Goal: Task Accomplishment & Management: Complete application form

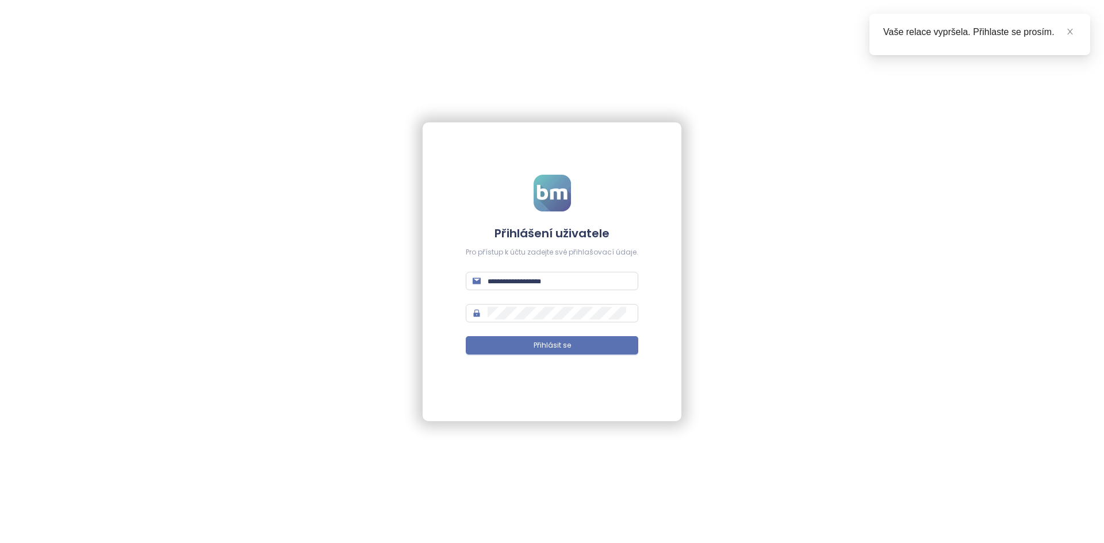
type input "**********"
click at [531, 356] on form "**********" at bounding box center [552, 272] width 172 height 194
drag, startPoint x: 536, startPoint y: 348, endPoint x: 485, endPoint y: 339, distance: 51.4
click at [536, 348] on span "Přihlásit se" at bounding box center [552, 345] width 37 height 11
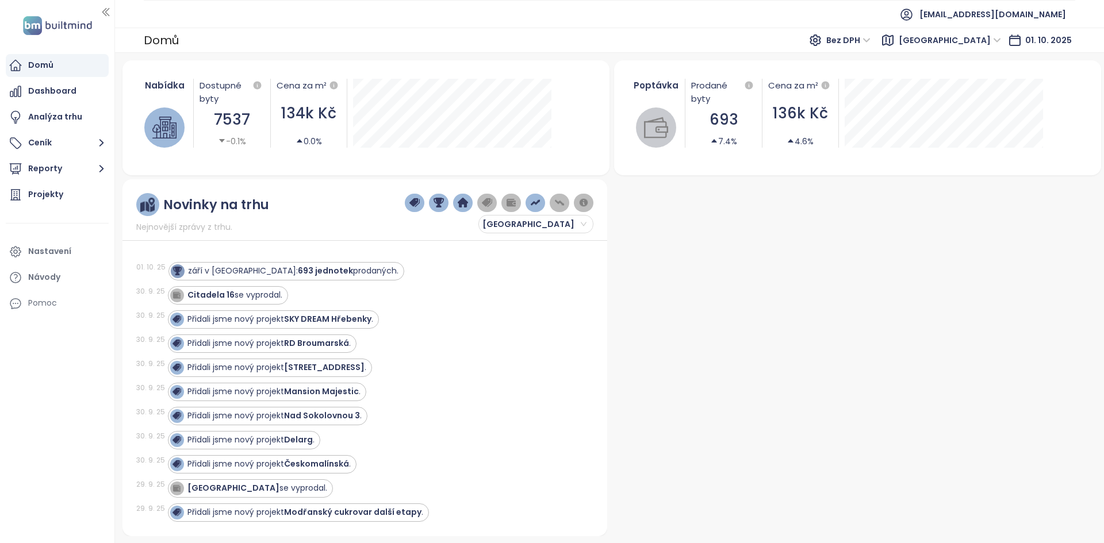
click at [631, 187] on div at bounding box center [854, 357] width 485 height 357
click at [620, 186] on div at bounding box center [854, 357] width 485 height 357
click at [46, 170] on button "Reporty" at bounding box center [57, 169] width 103 height 23
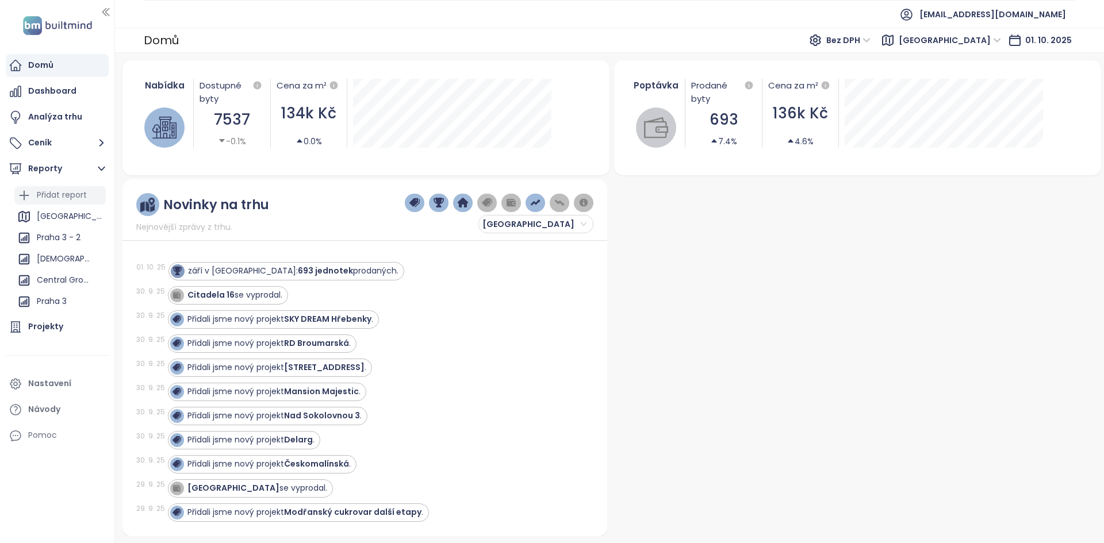
click at [64, 203] on div "Přidat report" at bounding box center [59, 195] width 91 height 18
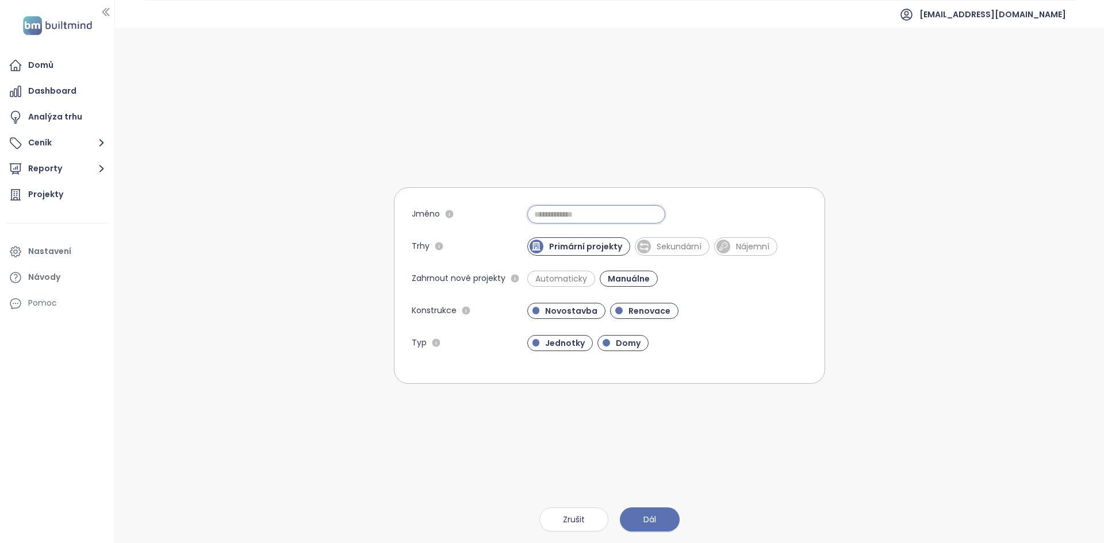
click at [606, 218] on input "Jméno" at bounding box center [596, 214] width 138 height 18
type input "*"
type input "**********"
click at [649, 531] on button "Dál" at bounding box center [650, 520] width 60 height 24
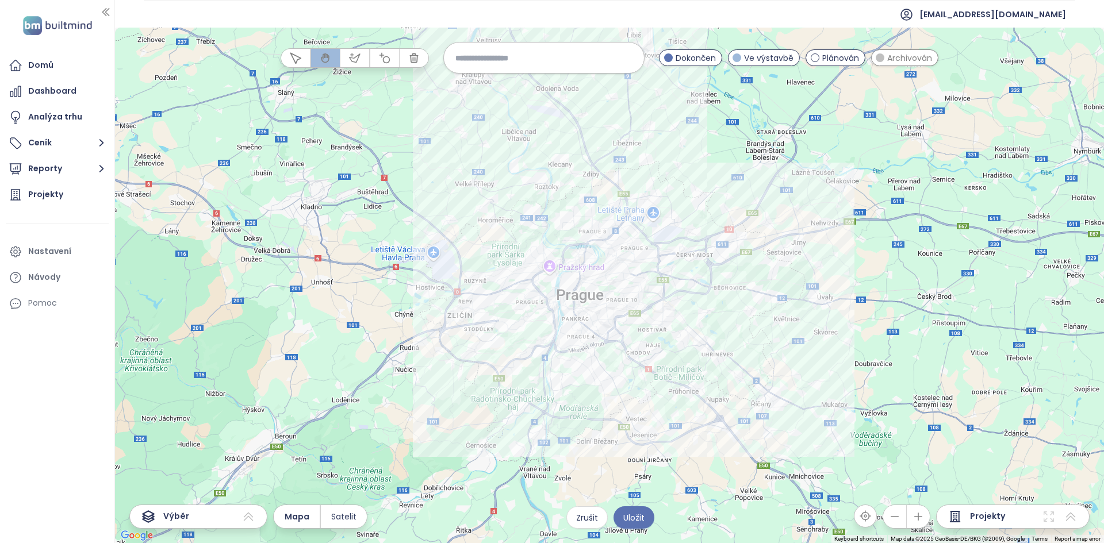
click at [494, 52] on input at bounding box center [543, 57] width 177 height 25
type input "*******"
click at [486, 89] on span "Praha 3" at bounding box center [470, 85] width 53 height 18
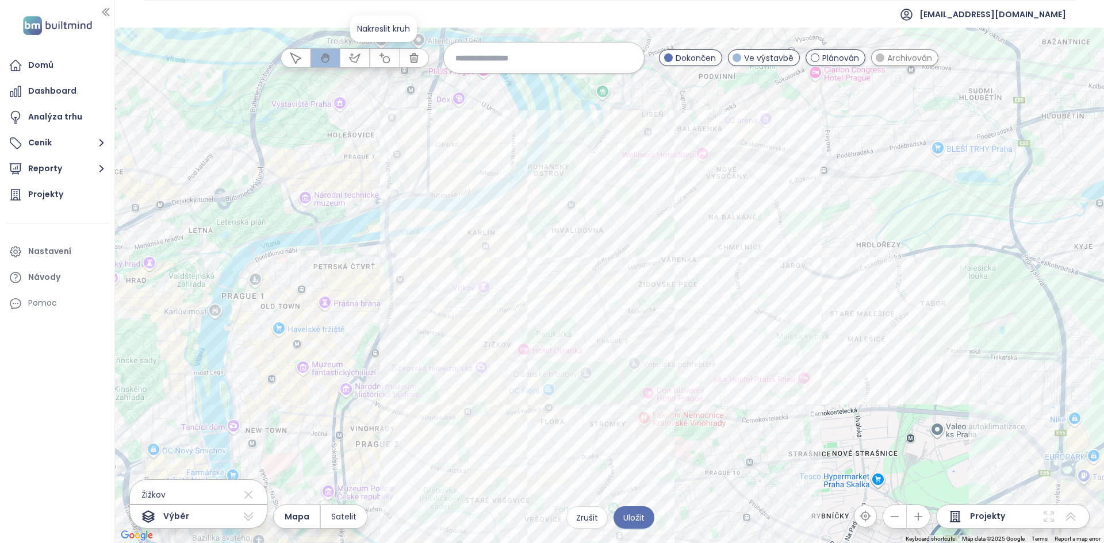
click at [384, 56] on icon "button" at bounding box center [384, 57] width 11 height 11
drag, startPoint x: 713, startPoint y: 477, endPoint x: 662, endPoint y: 481, distance: 51.3
click at [662, 483] on div at bounding box center [609, 286] width 989 height 516
click at [708, 468] on div at bounding box center [609, 286] width 989 height 516
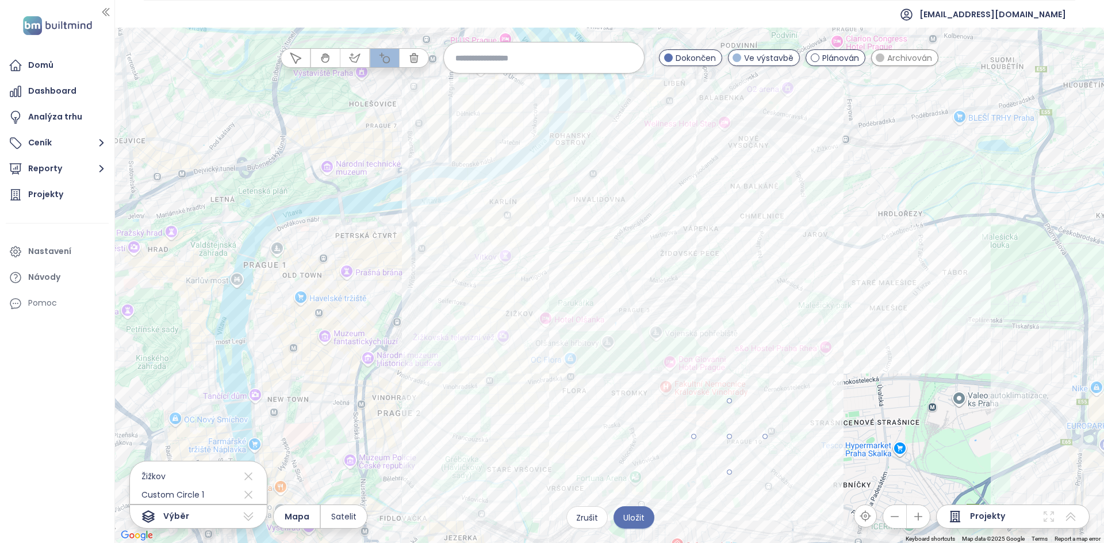
drag, startPoint x: 708, startPoint y: 435, endPoint x: 733, endPoint y: 399, distance: 43.4
click at [733, 399] on div at bounding box center [609, 286] width 989 height 516
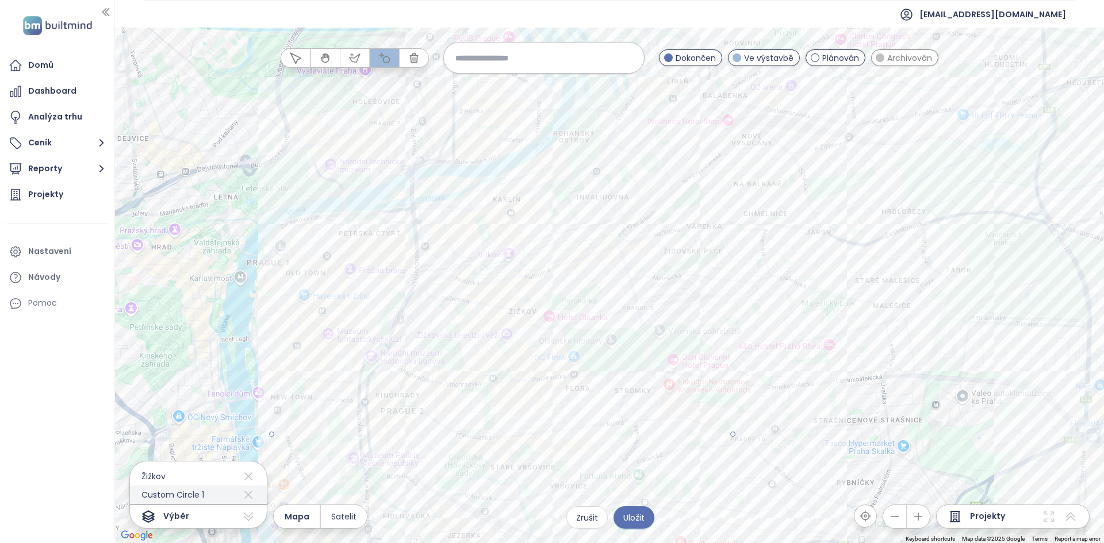
click at [241, 491] on icon at bounding box center [248, 495] width 14 height 18
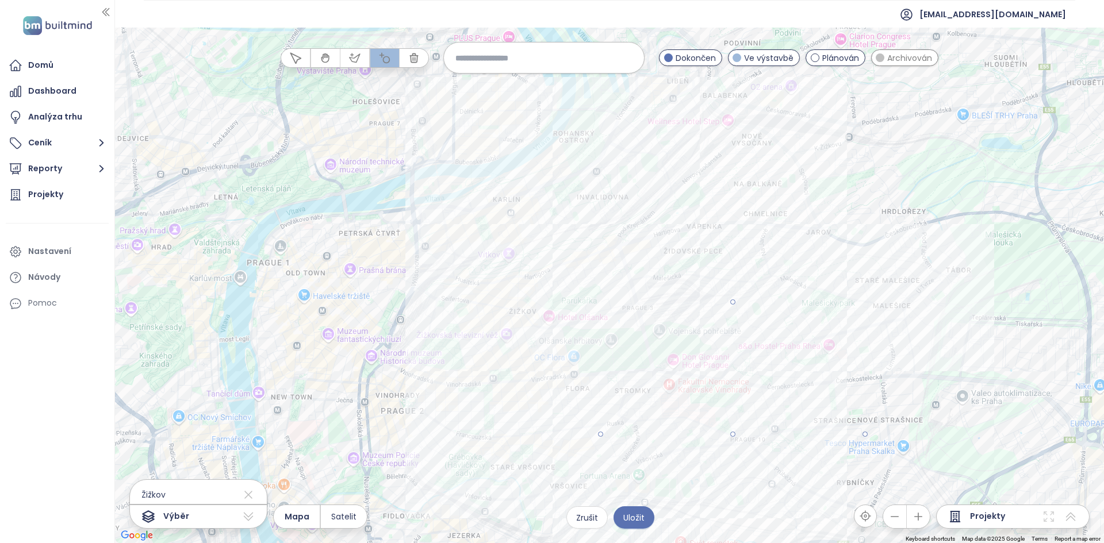
click at [779, 310] on div at bounding box center [609, 286] width 989 height 516
click at [244, 496] on icon at bounding box center [248, 495] width 8 height 8
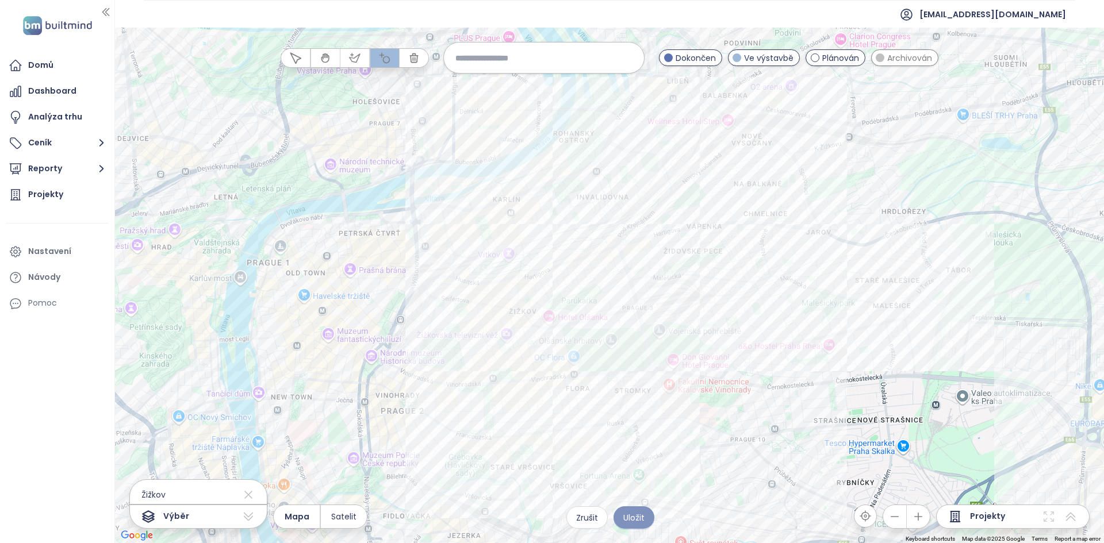
click at [632, 519] on span "Uložit" at bounding box center [633, 518] width 21 height 13
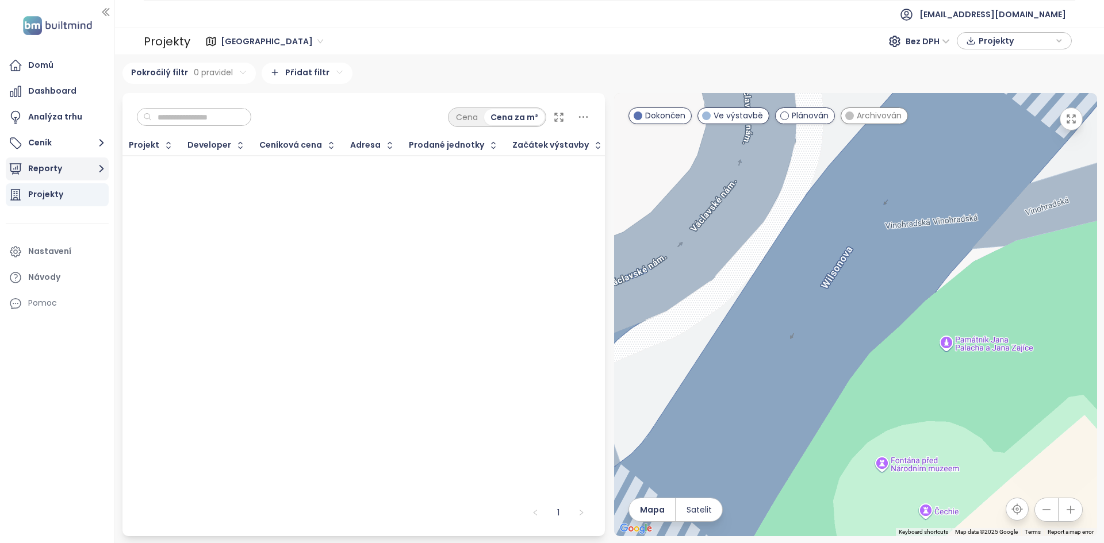
click at [72, 168] on button "Reporty" at bounding box center [57, 169] width 103 height 23
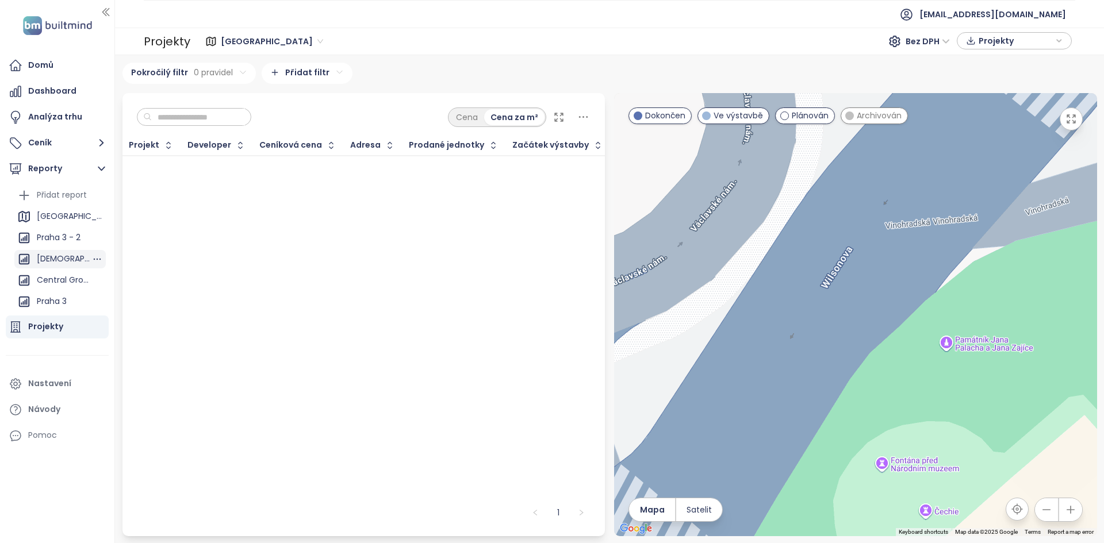
click at [59, 252] on div "[DEMOGRAPHIC_DATA][GEOGRAPHIC_DATA]" at bounding box center [64, 259] width 55 height 14
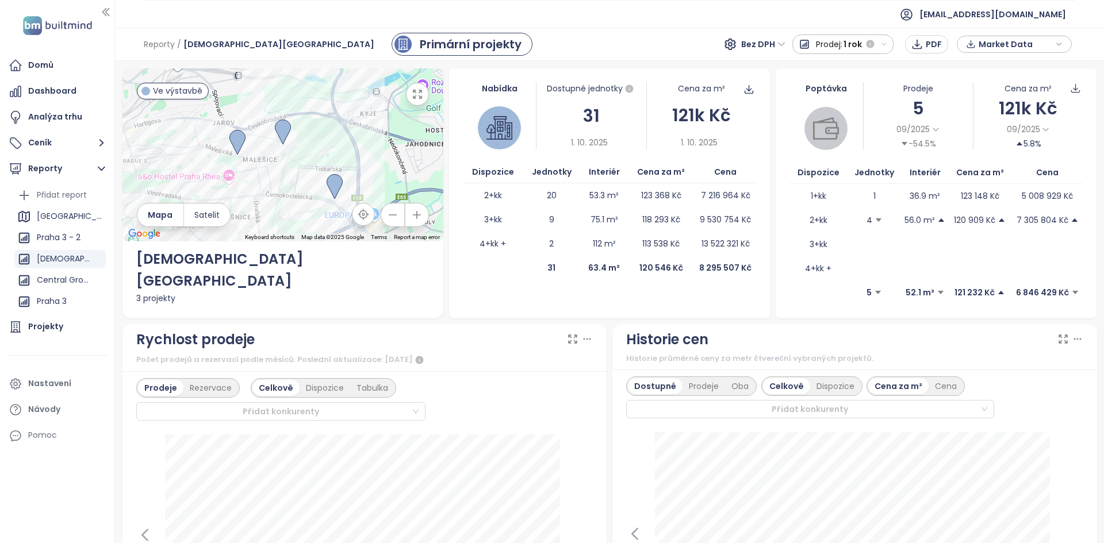
click at [1010, 48] on span "Market Data" at bounding box center [1016, 44] width 74 height 17
click at [989, 122] on span "XLSX" at bounding box center [995, 124] width 31 height 17
click at [991, 143] on div "XLSX" at bounding box center [1020, 147] width 68 height 13
click at [976, 168] on icon "button" at bounding box center [971, 172] width 10 height 11
click at [170, 100] on div at bounding box center [282, 155] width 321 height 174
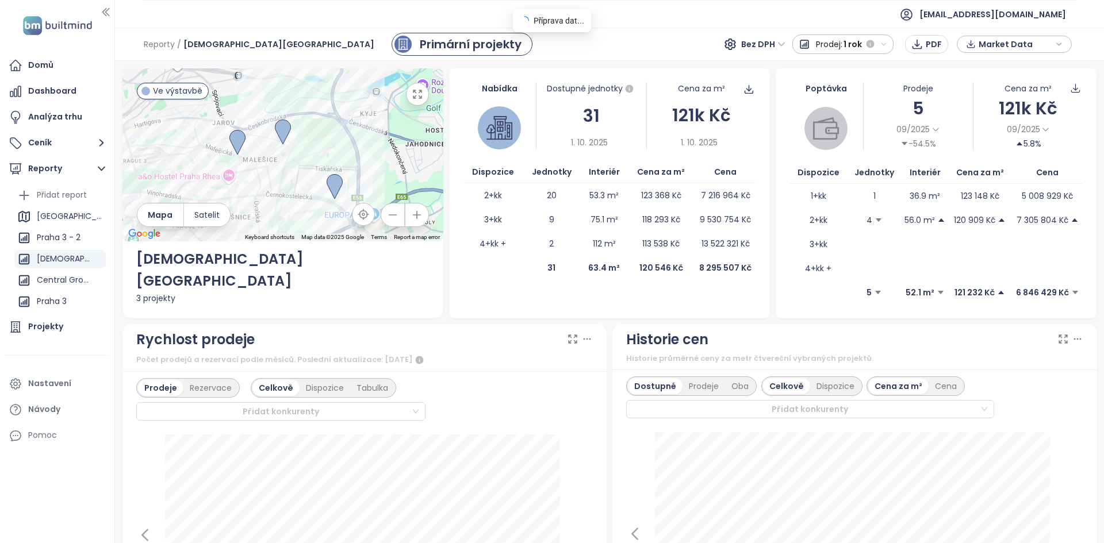
drag, startPoint x: 177, startPoint y: 93, endPoint x: 186, endPoint y: 116, distance: 25.1
click at [178, 93] on span "Ve výstavbě" at bounding box center [177, 91] width 49 height 13
click at [157, 221] on span "Mapa" at bounding box center [160, 215] width 25 height 13
click at [218, 221] on span "Satelit" at bounding box center [206, 215] width 25 height 13
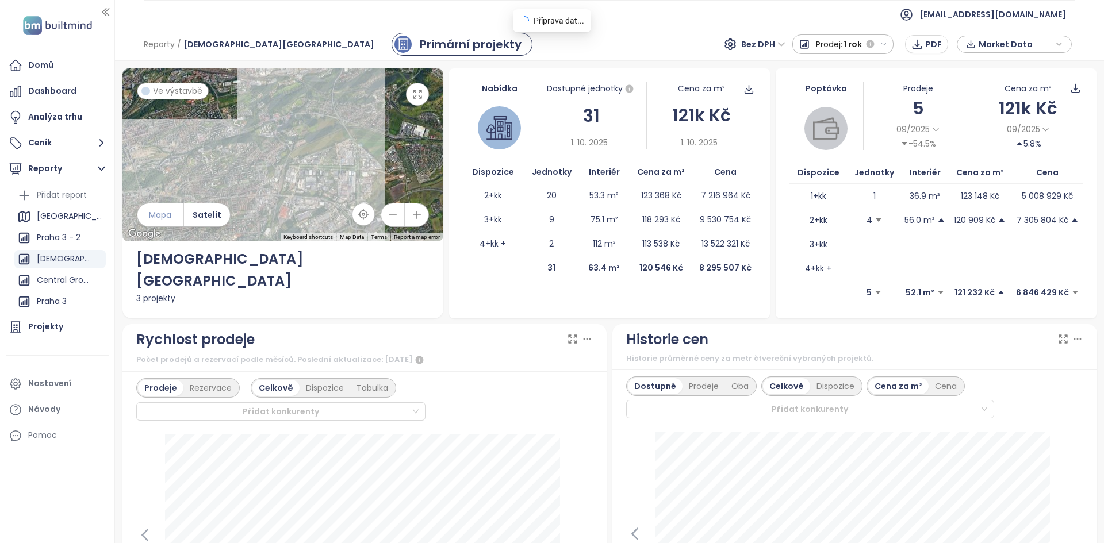
click at [166, 221] on span "Mapa" at bounding box center [160, 215] width 22 height 13
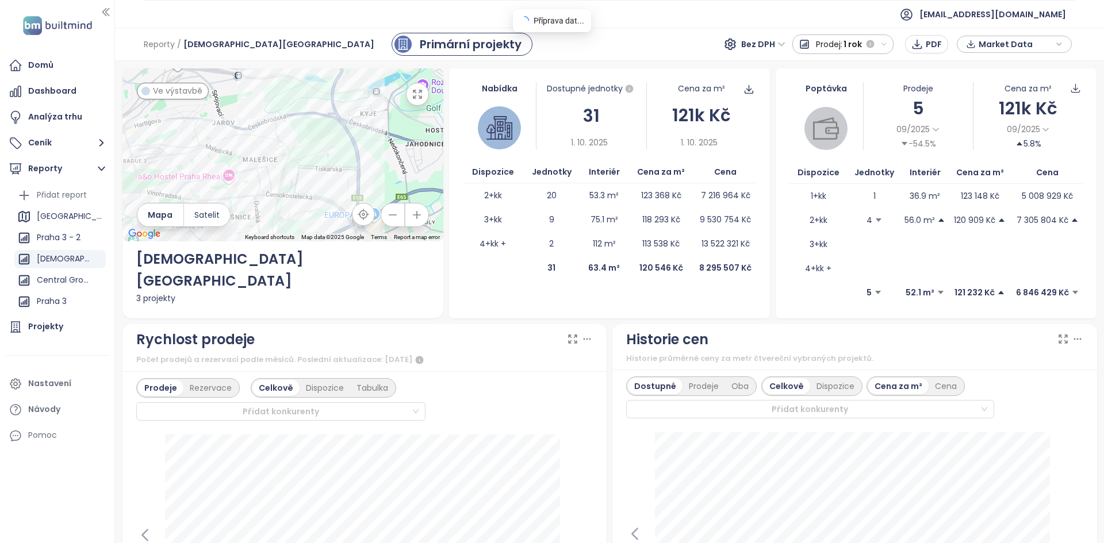
click at [184, 89] on span "Ve výstavbě" at bounding box center [177, 91] width 49 height 13
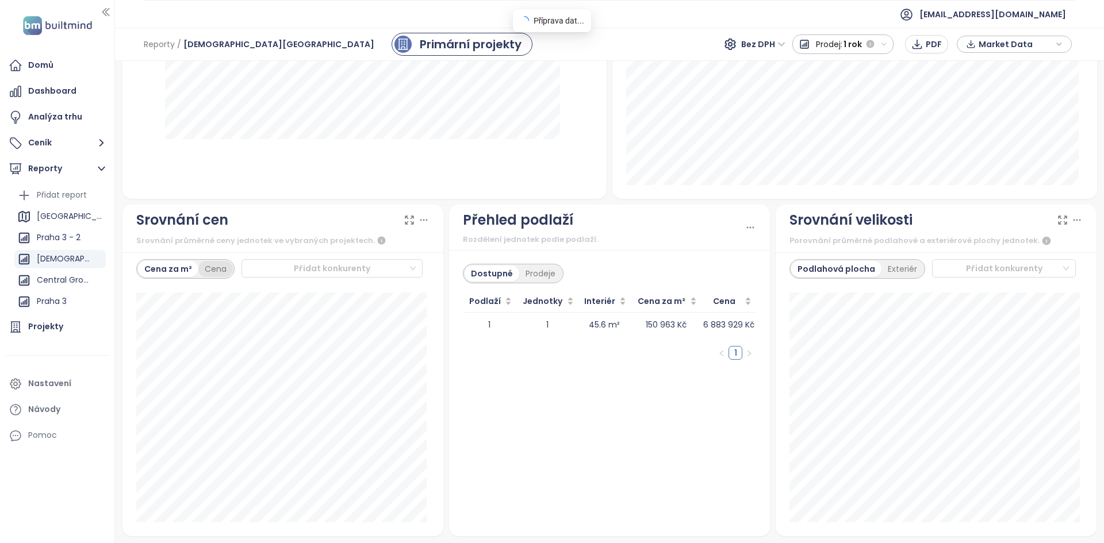
scroll to position [851, 0]
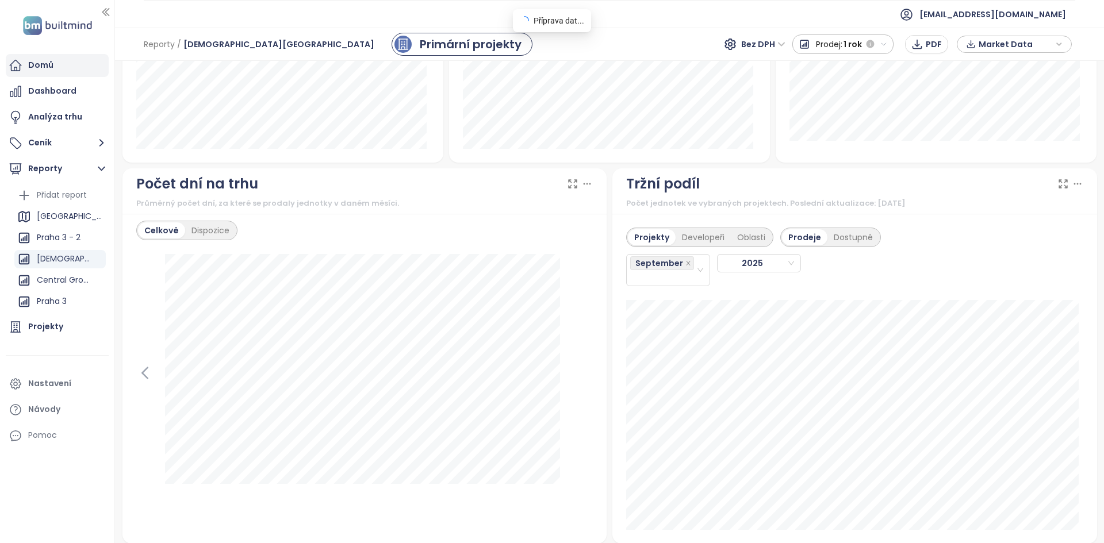
click at [57, 73] on div "Domů" at bounding box center [57, 65] width 103 height 23
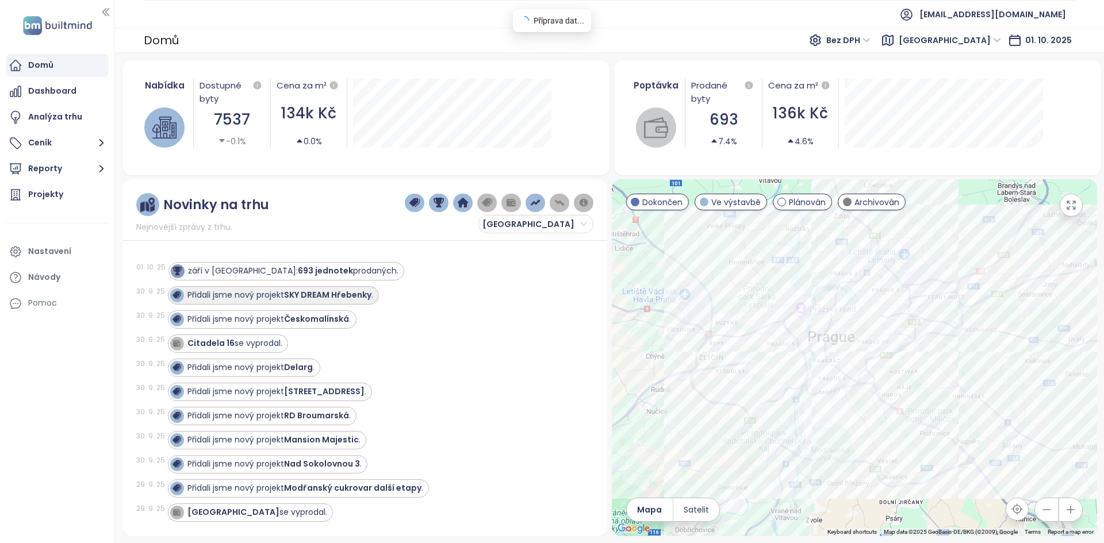
click at [253, 302] on div "Přidali jsme nový projekt SKY DREAM Hřebenky ." at bounding box center [271, 296] width 203 height 14
drag, startPoint x: 295, startPoint y: 296, endPoint x: 290, endPoint y: 318, distance: 22.5
click at [296, 296] on strong "SKY DREAM Hřebenky" at bounding box center [327, 294] width 87 height 11
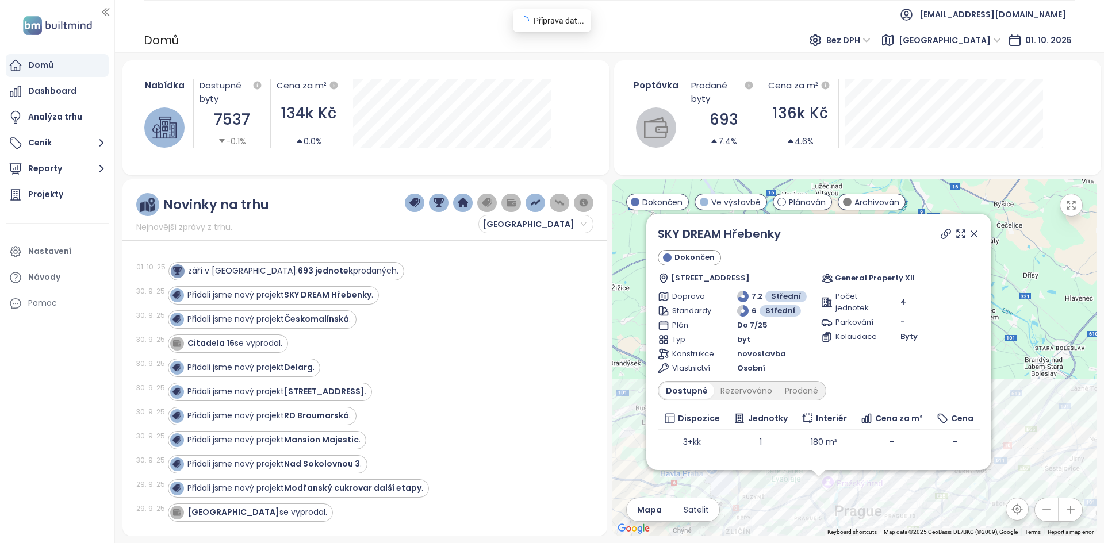
click at [970, 234] on icon at bounding box center [973, 233] width 11 height 11
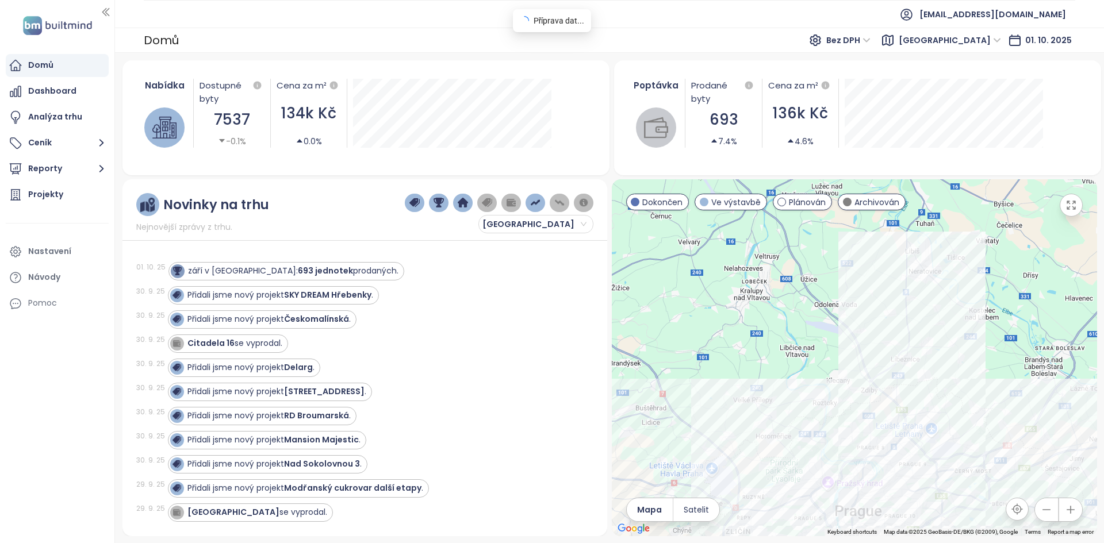
click at [846, 102] on div "Nabídka Dostupné byty 7537 -0.1% Cena za m² 134k Kč 0.0% Poptávka Prodané byty …" at bounding box center [609, 298] width 975 height 476
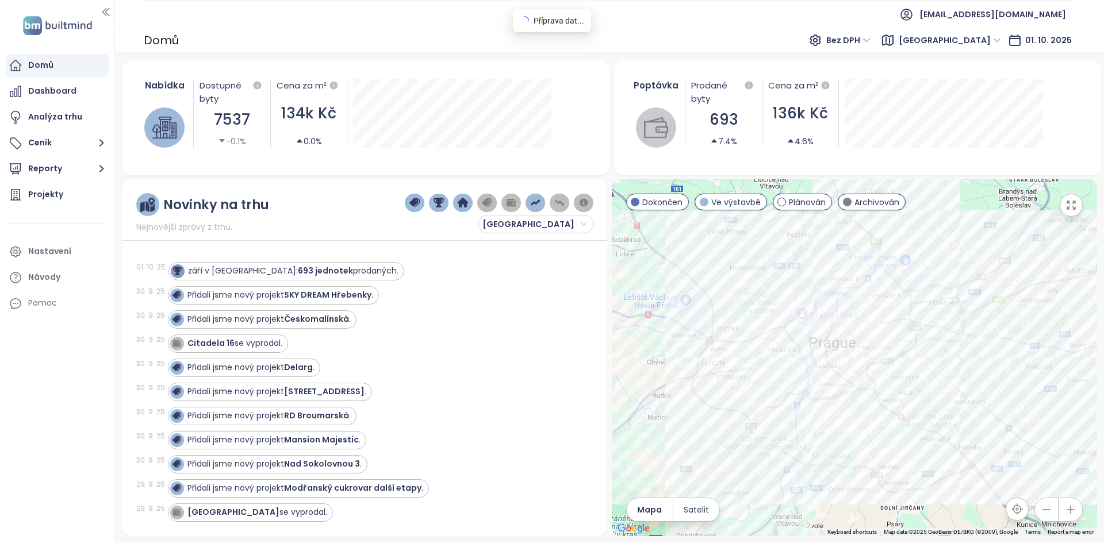
drag, startPoint x: 800, startPoint y: 280, endPoint x: 903, endPoint y: 409, distance: 165.3
click at [909, 407] on div at bounding box center [854, 357] width 485 height 357
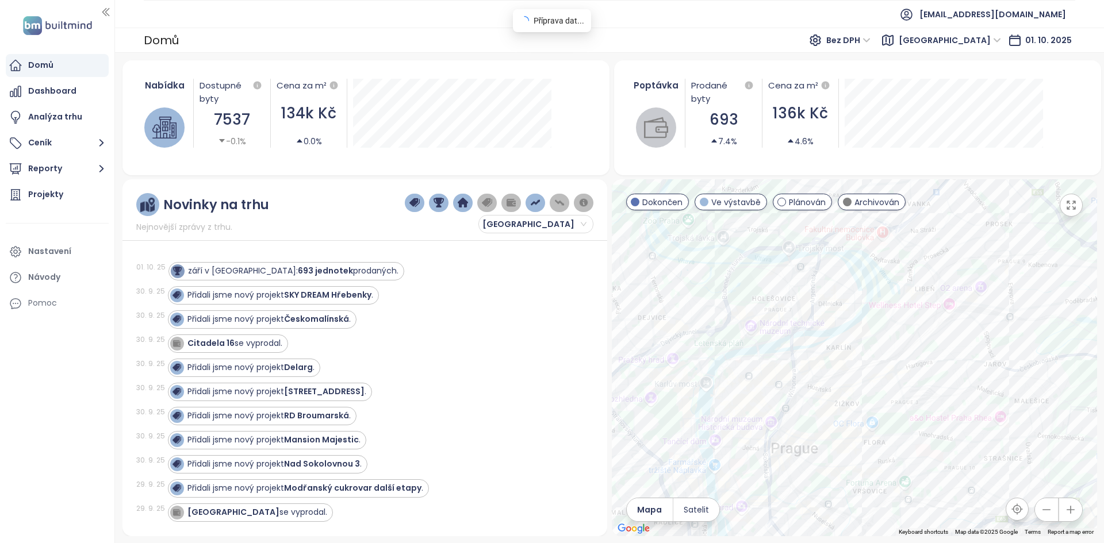
drag, startPoint x: 892, startPoint y: 416, endPoint x: 868, endPoint y: 495, distance: 83.1
click at [868, 495] on div at bounding box center [854, 357] width 485 height 357
drag, startPoint x: 842, startPoint y: 365, endPoint x: 802, endPoint y: 378, distance: 42.5
click at [802, 378] on div at bounding box center [854, 357] width 485 height 357
click at [776, 335] on div "Jateční 35" at bounding box center [854, 357] width 485 height 357
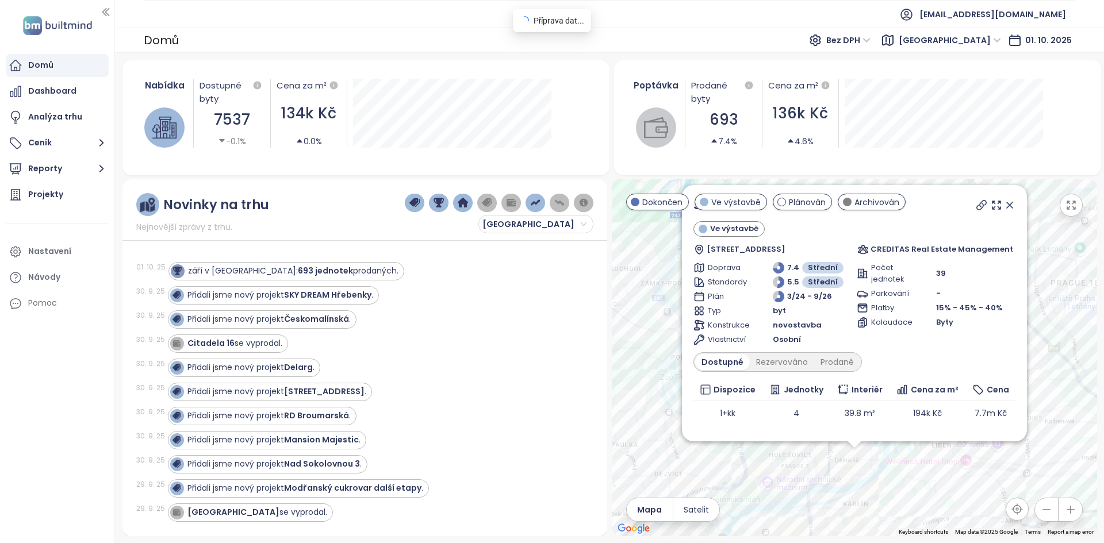
click at [984, 208] on icon at bounding box center [981, 205] width 11 height 11
click at [1000, 209] on icon at bounding box center [996, 205] width 8 height 8
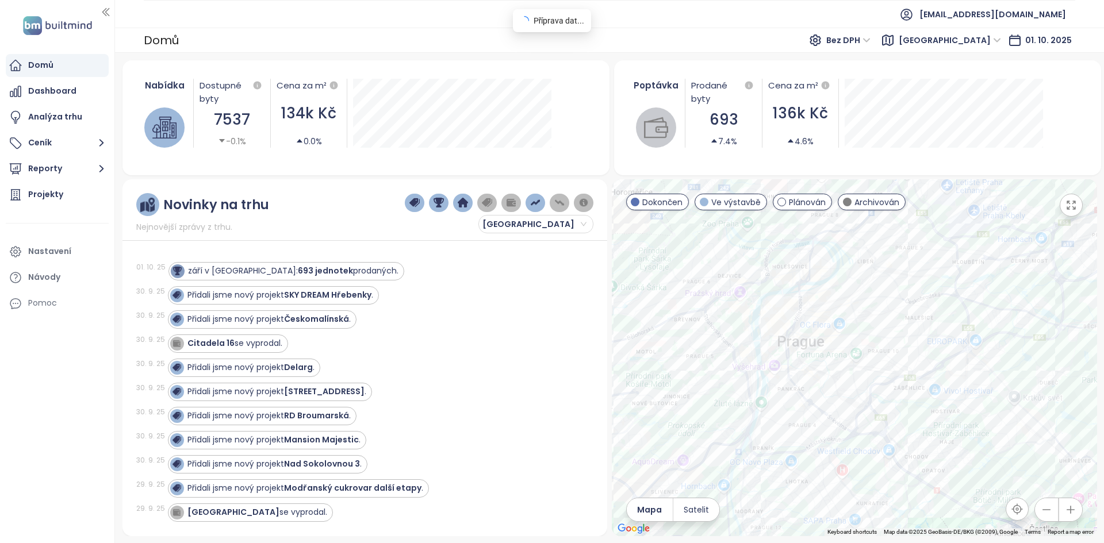
drag, startPoint x: 914, startPoint y: 417, endPoint x: 817, endPoint y: 309, distance: 144.5
click at [817, 309] on div at bounding box center [854, 357] width 485 height 357
drag, startPoint x: 763, startPoint y: 367, endPoint x: 808, endPoint y: 432, distance: 78.8
click at [808, 432] on div at bounding box center [854, 357] width 485 height 357
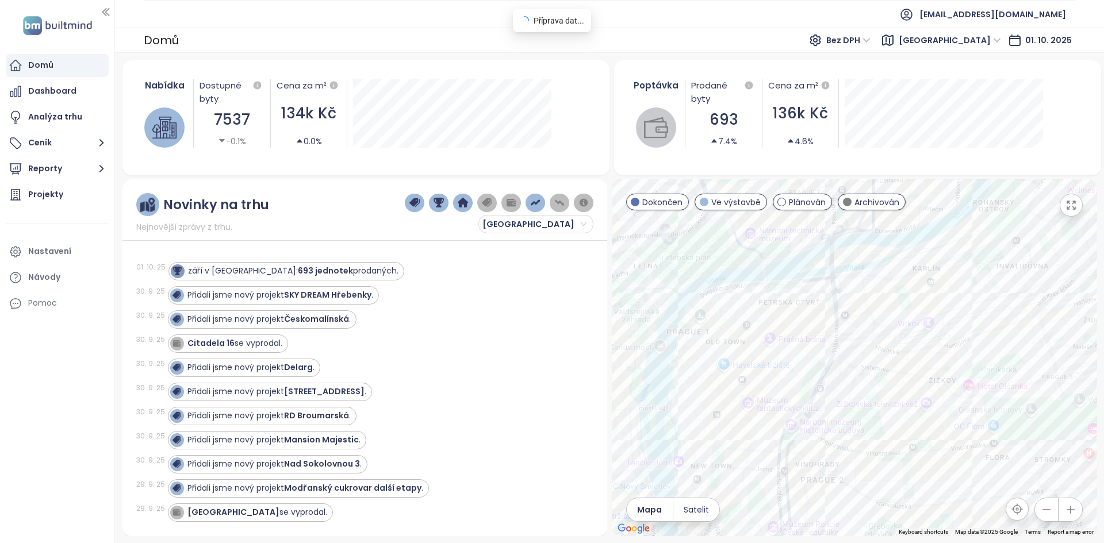
drag, startPoint x: 834, startPoint y: 421, endPoint x: 828, endPoint y: 457, distance: 35.5
click at [828, 457] on div at bounding box center [854, 357] width 485 height 357
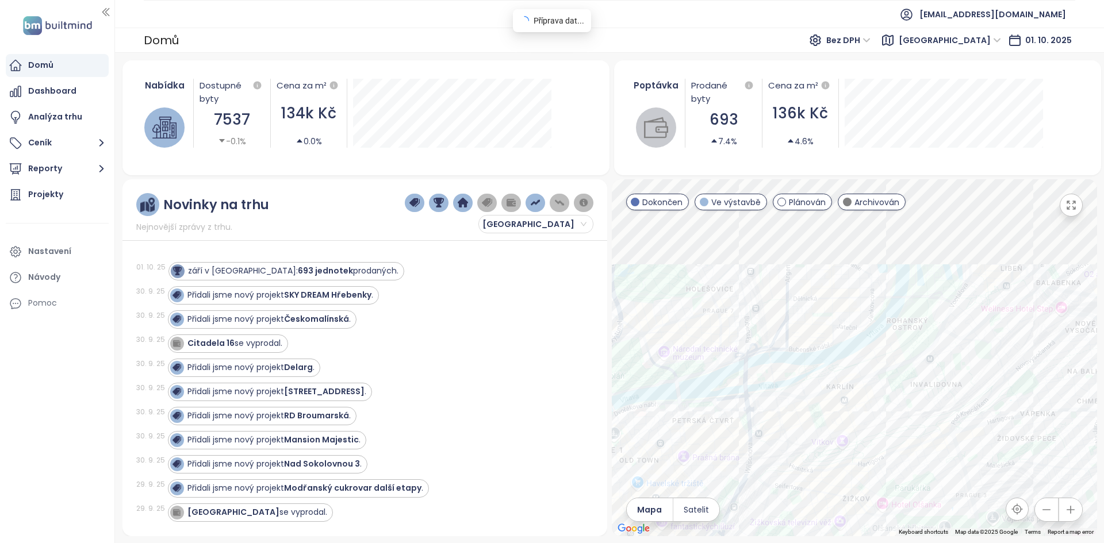
drag, startPoint x: 795, startPoint y: 401, endPoint x: 764, endPoint y: 417, distance: 35.5
click at [764, 417] on div at bounding box center [854, 357] width 485 height 357
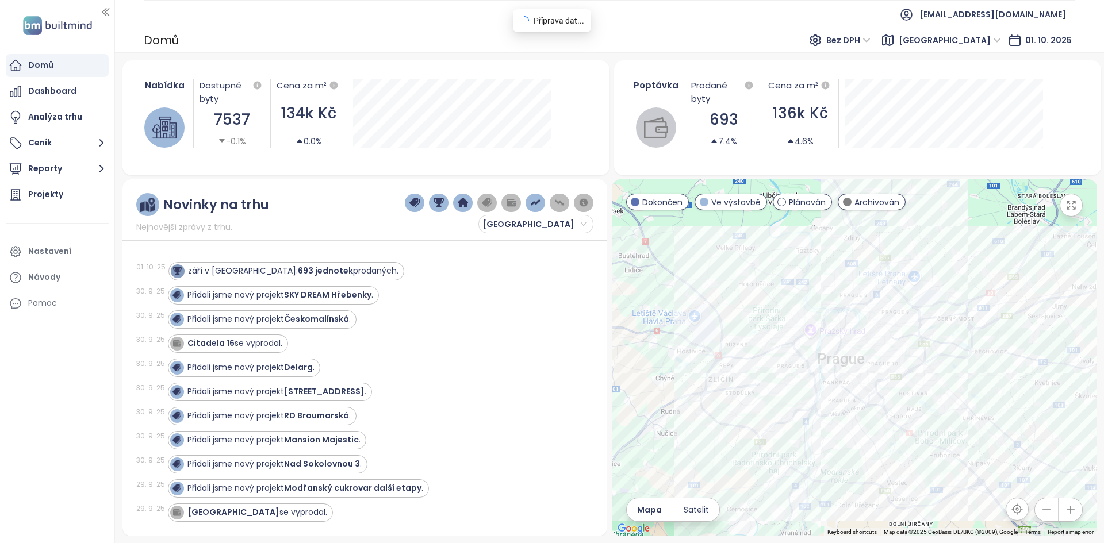
click at [744, 367] on div at bounding box center [854, 357] width 485 height 357
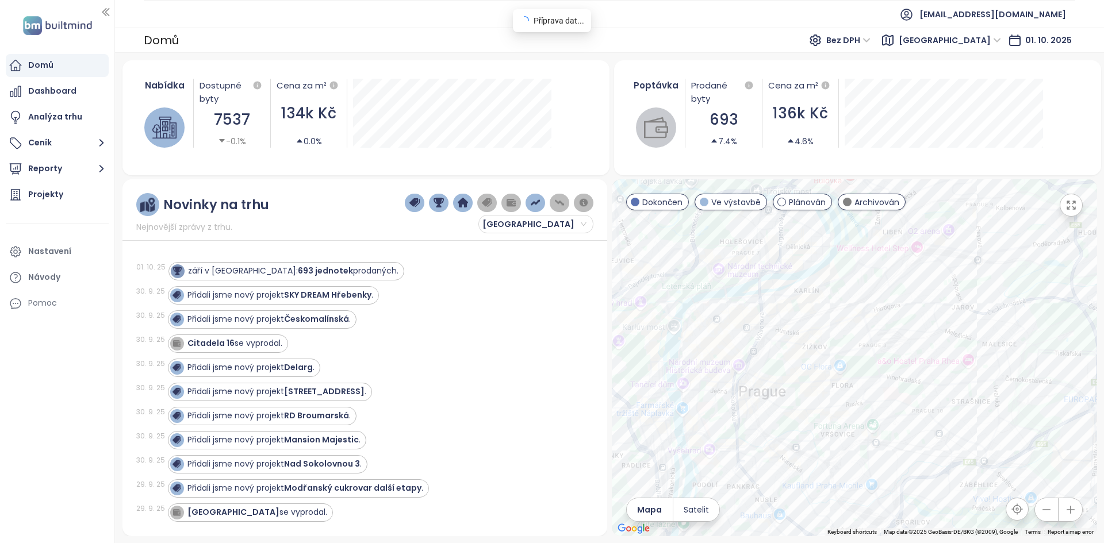
drag, startPoint x: 971, startPoint y: 405, endPoint x: 899, endPoint y: 333, distance: 100.8
click at [902, 339] on div at bounding box center [854, 357] width 485 height 357
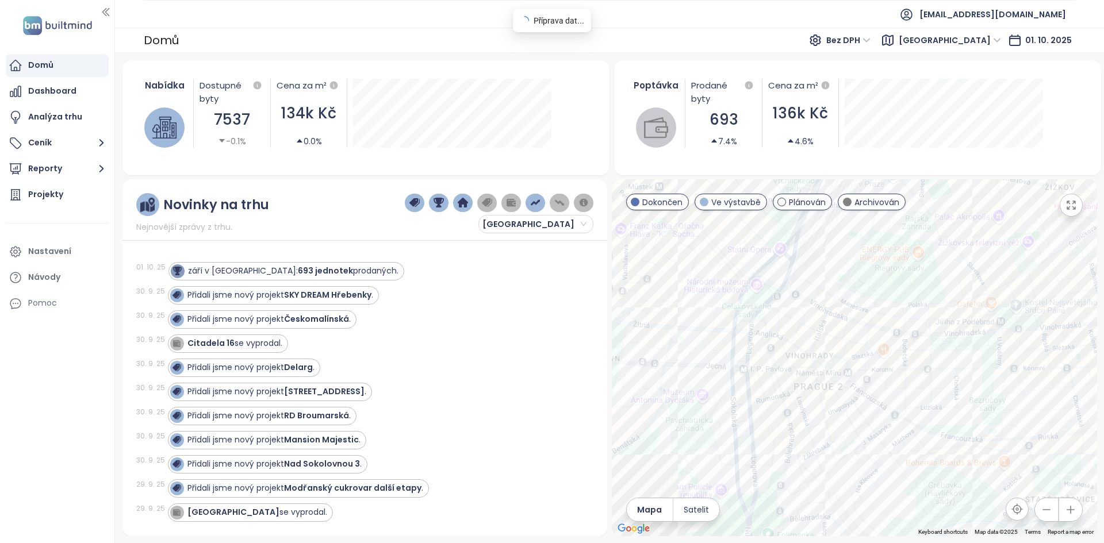
drag, startPoint x: 892, startPoint y: 354, endPoint x: 915, endPoint y: 353, distance: 23.6
click at [911, 334] on div at bounding box center [854, 357] width 485 height 357
click at [838, 314] on div "[STREET_ADDRESS]" at bounding box center [854, 357] width 485 height 357
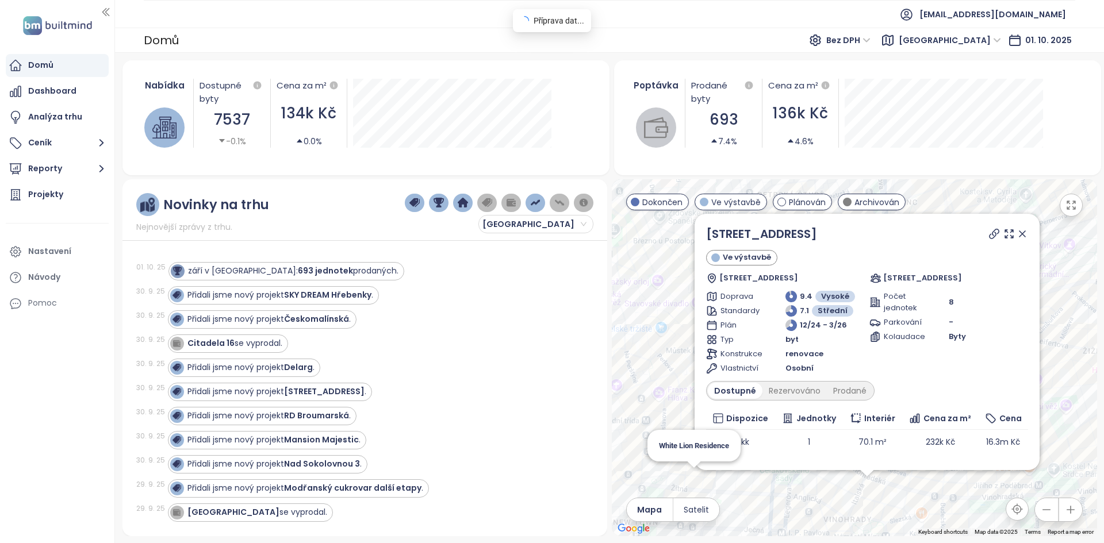
click at [687, 481] on div "Římská 34 Ve výstavbě Římská 1248/34, [GEOGRAPHIC_DATA], [GEOGRAPHIC_DATA] 34 D…" at bounding box center [854, 357] width 485 height 357
click at [693, 479] on div "Římská 34 Ve výstavbě Římská 1248/34, [GEOGRAPHIC_DATA], [GEOGRAPHIC_DATA] 34 D…" at bounding box center [854, 357] width 485 height 357
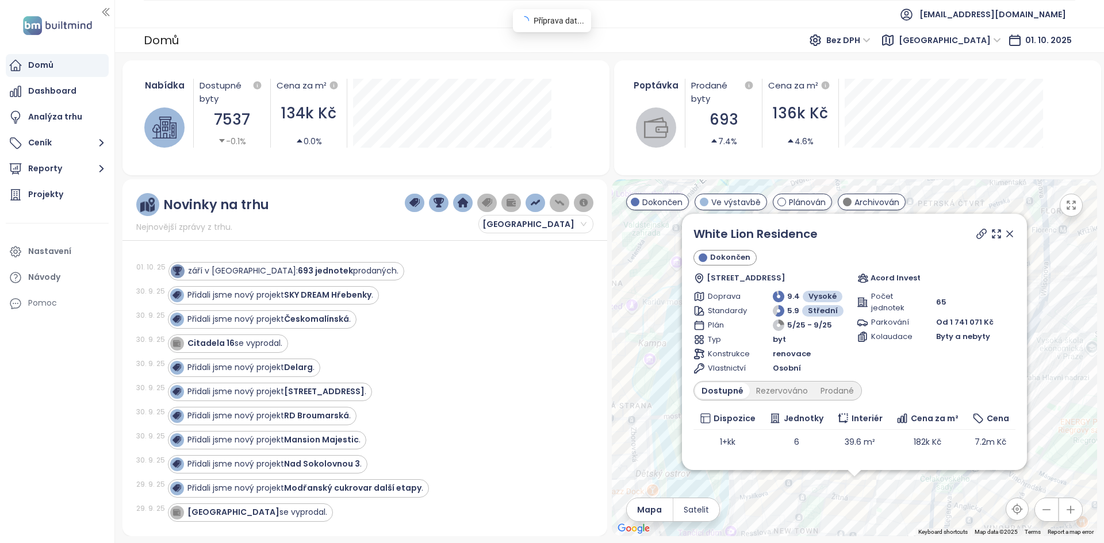
click at [1005, 236] on icon at bounding box center [1009, 233] width 11 height 11
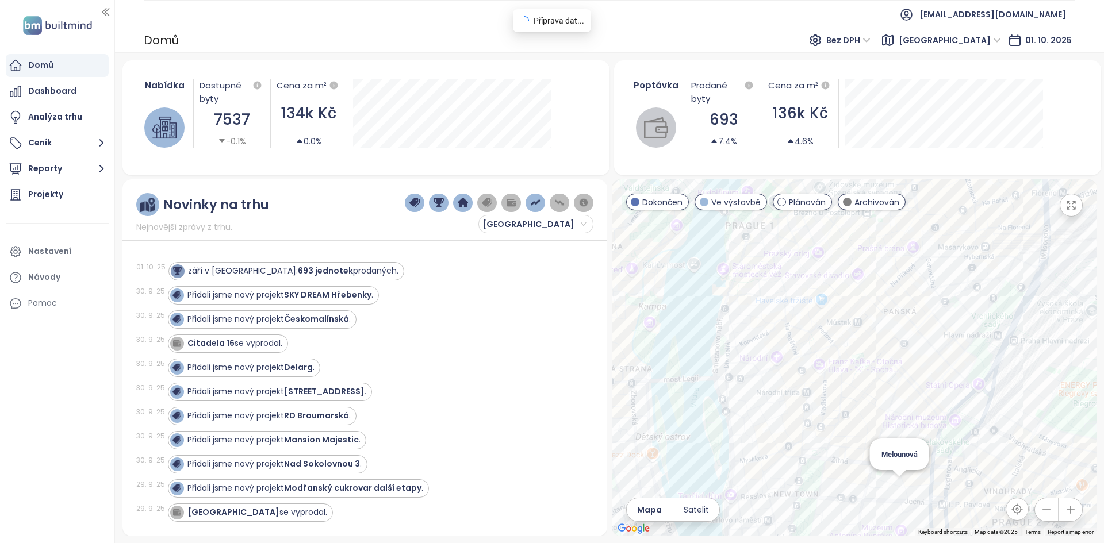
click at [897, 485] on div "Melounová" at bounding box center [854, 357] width 485 height 357
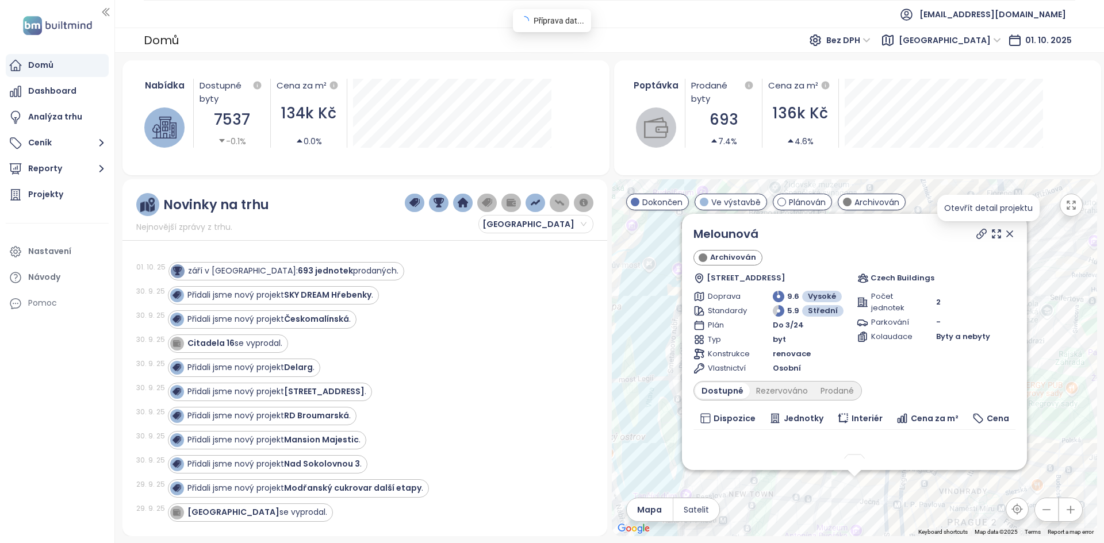
click at [1004, 237] on icon at bounding box center [1009, 233] width 11 height 11
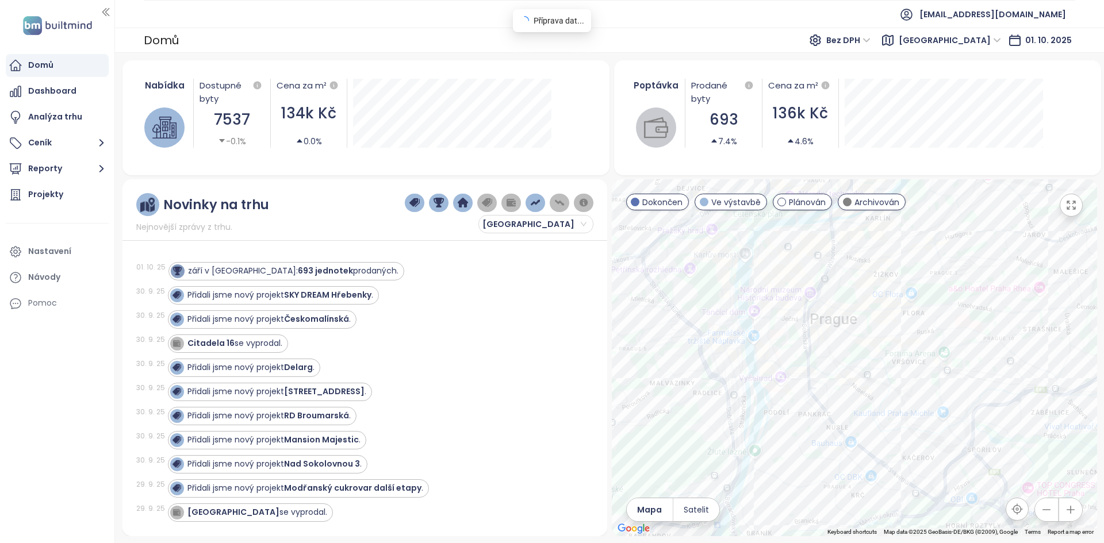
drag, startPoint x: 959, startPoint y: 357, endPoint x: 807, endPoint y: 320, distance: 156.9
click at [807, 320] on div at bounding box center [854, 357] width 485 height 357
click at [63, 141] on button "Ceník" at bounding box center [57, 143] width 103 height 23
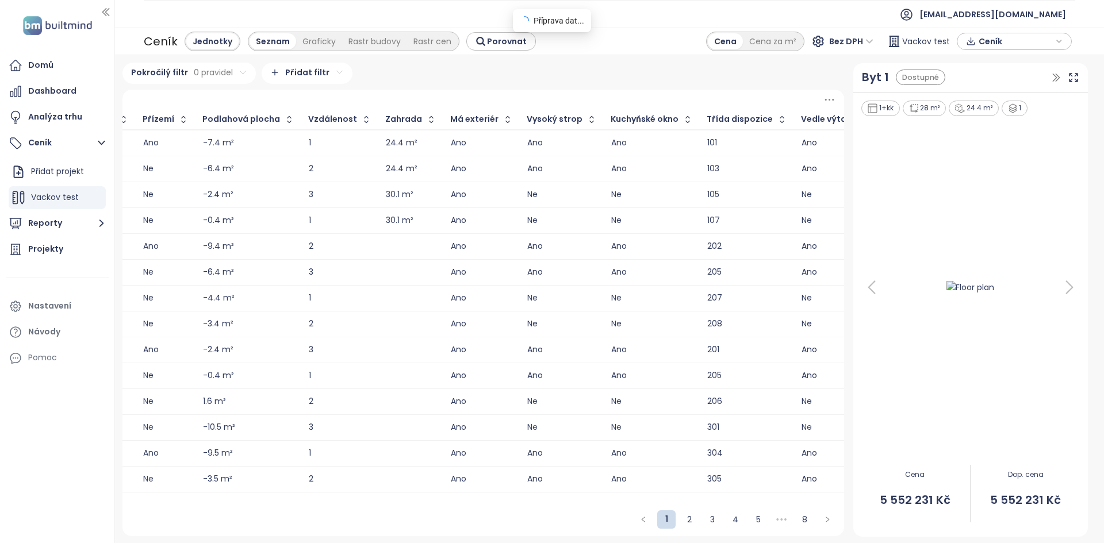
scroll to position [0, 642]
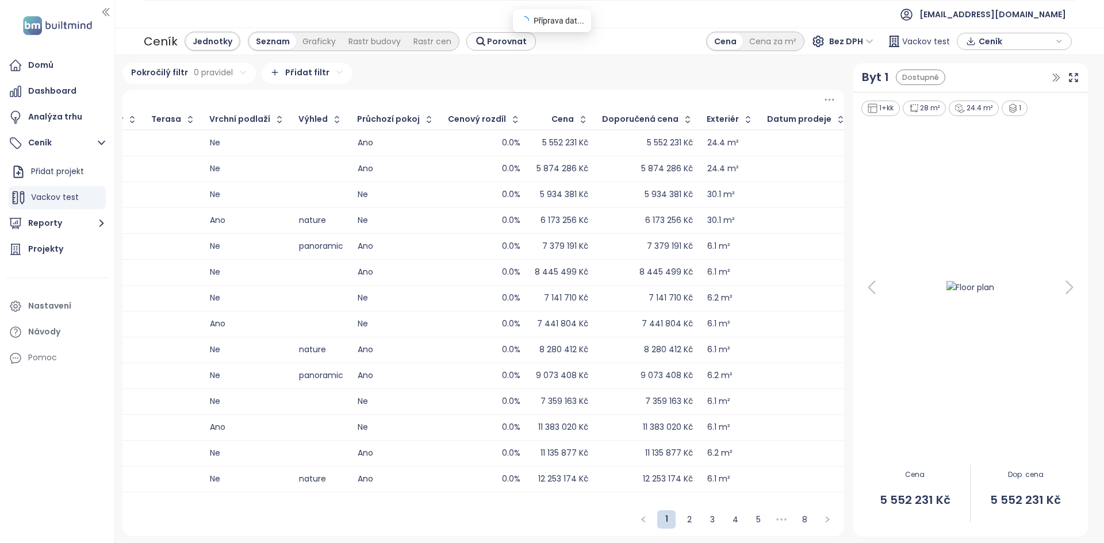
drag, startPoint x: 512, startPoint y: 501, endPoint x: 803, endPoint y: 500, distance: 291.5
click at [803, 493] on div "ID Dispozice Podlaží Interiér Dostupnost Orientace obývacího pokoje Nad garáží …" at bounding box center [483, 301] width 722 height 383
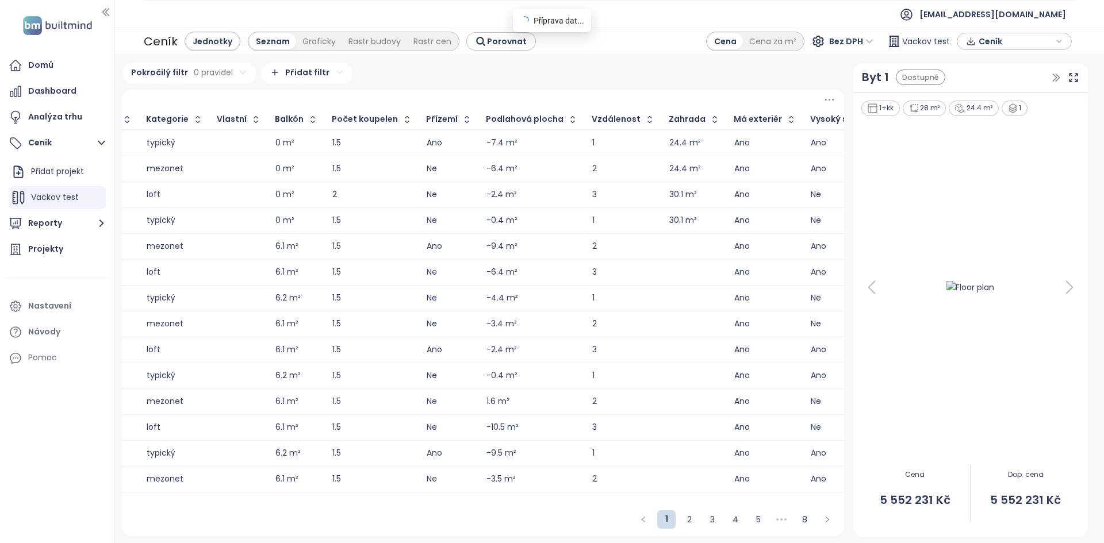
scroll to position [0, 328]
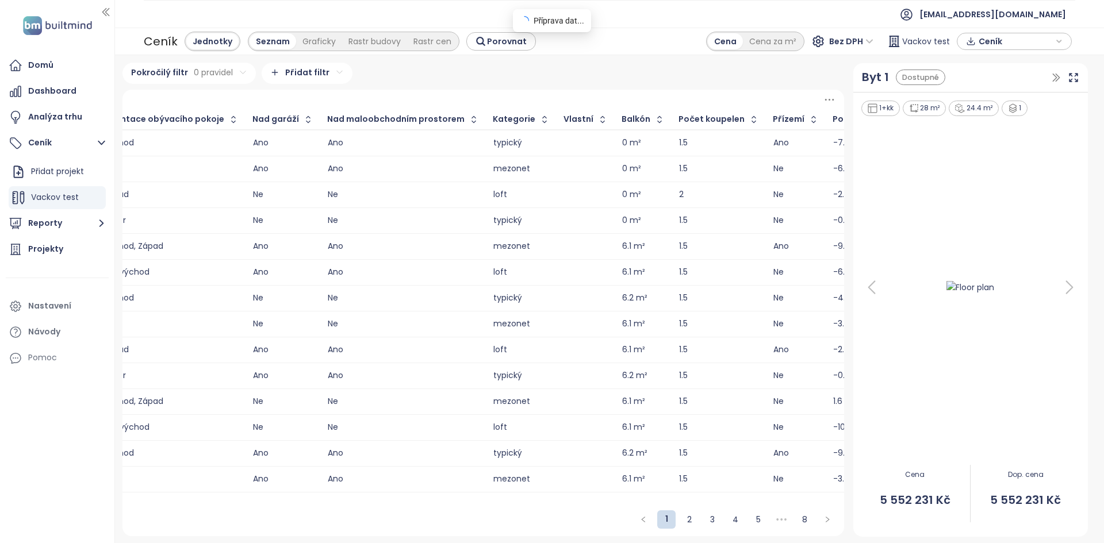
click at [404, 523] on div "1 2 3 4 5 ••• 8" at bounding box center [483, 520] width 722 height 33
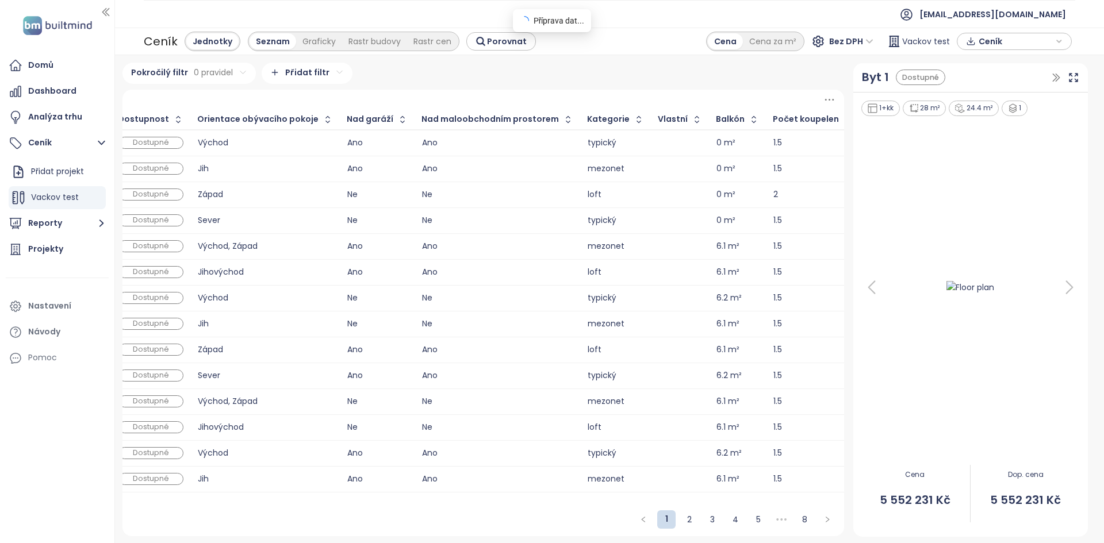
scroll to position [0, 0]
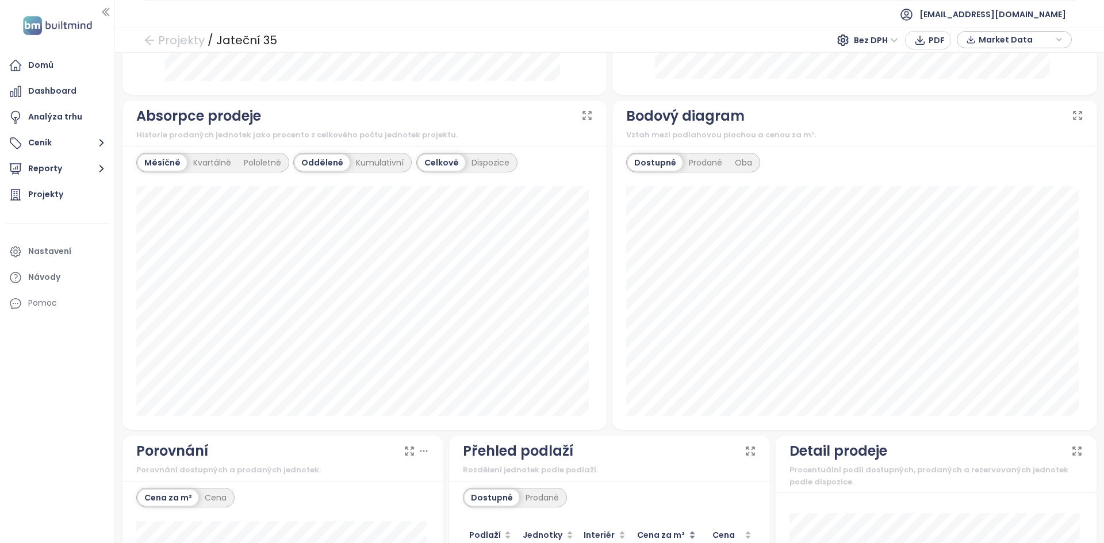
scroll to position [690, 0]
click at [361, 165] on div "Kumulativní" at bounding box center [380, 164] width 60 height 16
click at [322, 157] on div "Oddělené" at bounding box center [321, 164] width 52 height 16
click at [273, 166] on div "Pololetně" at bounding box center [262, 164] width 50 height 16
click at [218, 156] on div "Kvartálně" at bounding box center [209, 164] width 51 height 16
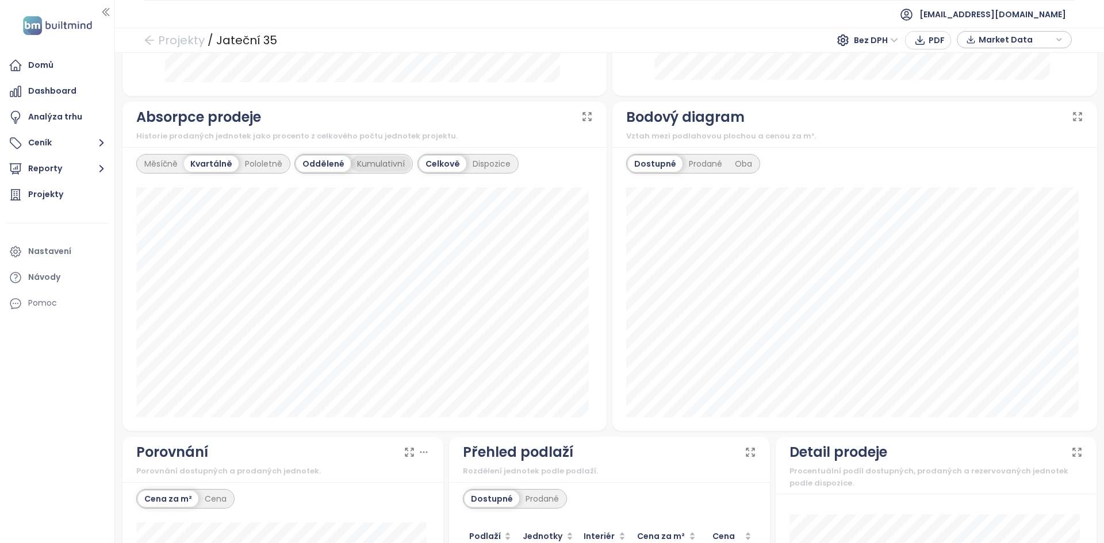
click at [389, 162] on div "Kumulativní" at bounding box center [381, 164] width 60 height 16
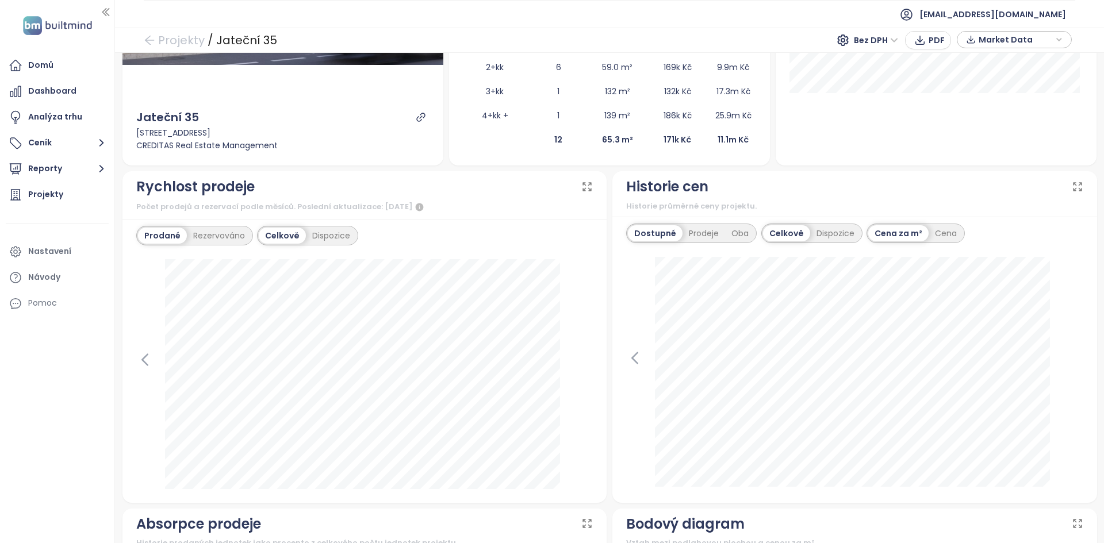
scroll to position [402, 0]
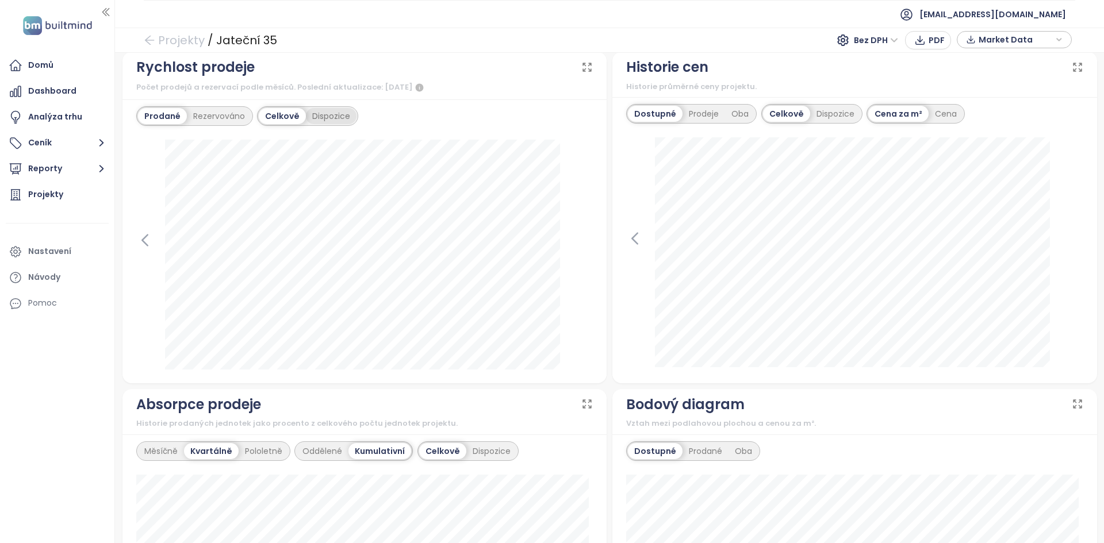
click at [309, 113] on div "Dispozice" at bounding box center [331, 116] width 51 height 16
drag, startPoint x: 284, startPoint y: 113, endPoint x: 310, endPoint y: 129, distance: 30.5
click at [283, 113] on div "Celkově" at bounding box center [281, 116] width 45 height 16
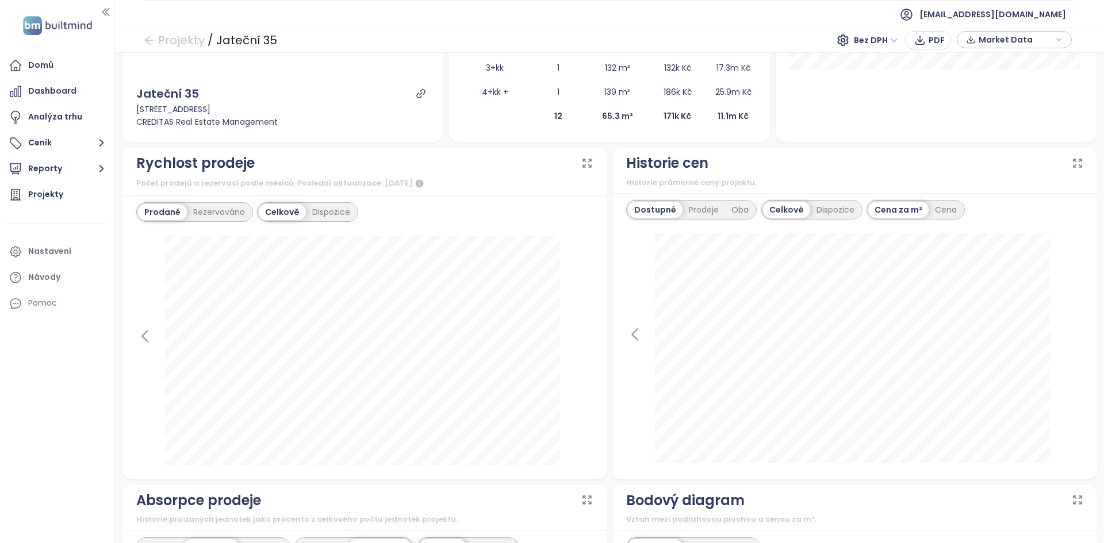
scroll to position [287, 0]
